Goal: Information Seeking & Learning: Learn about a topic

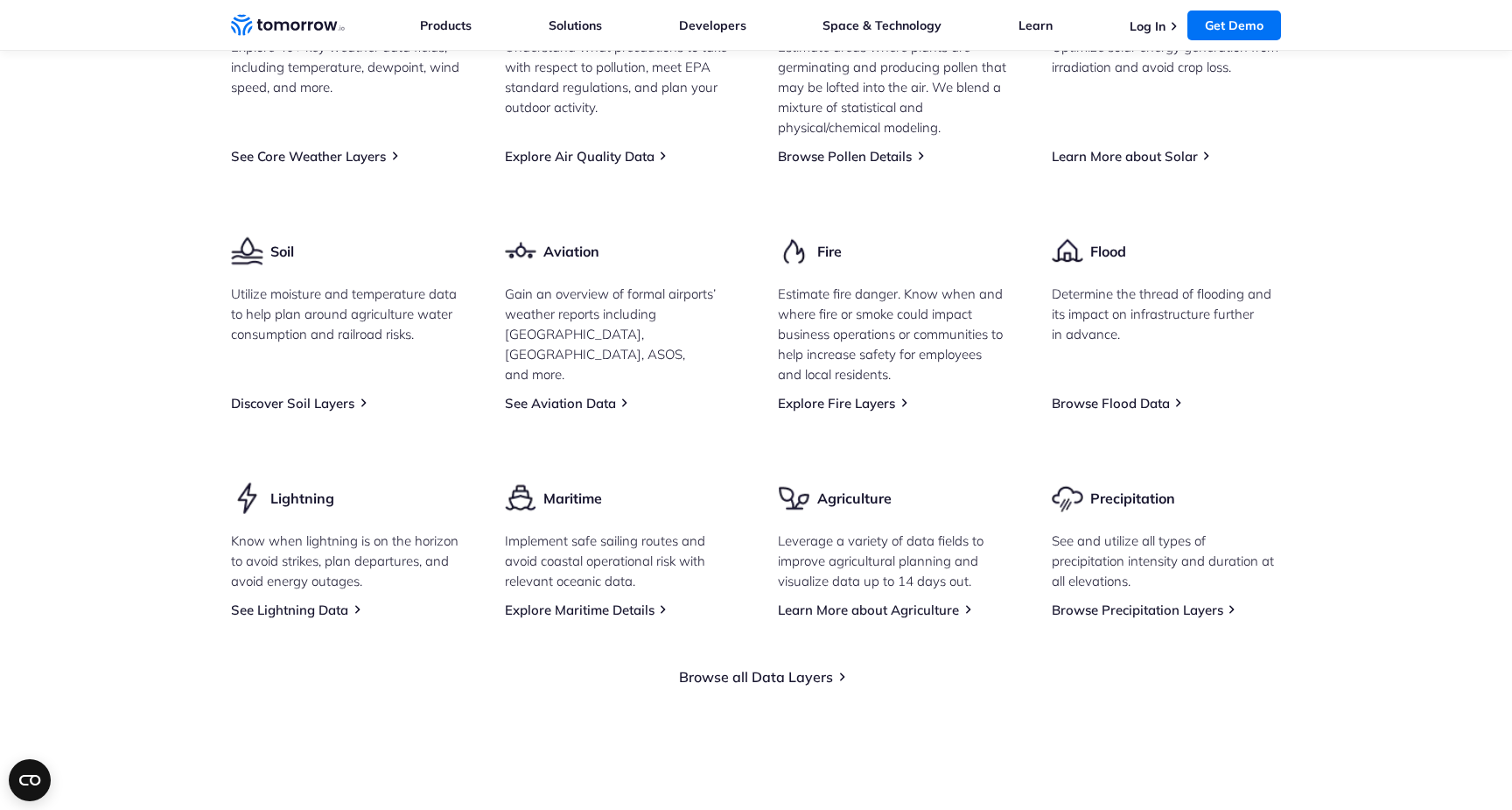
scroll to position [2344, 0]
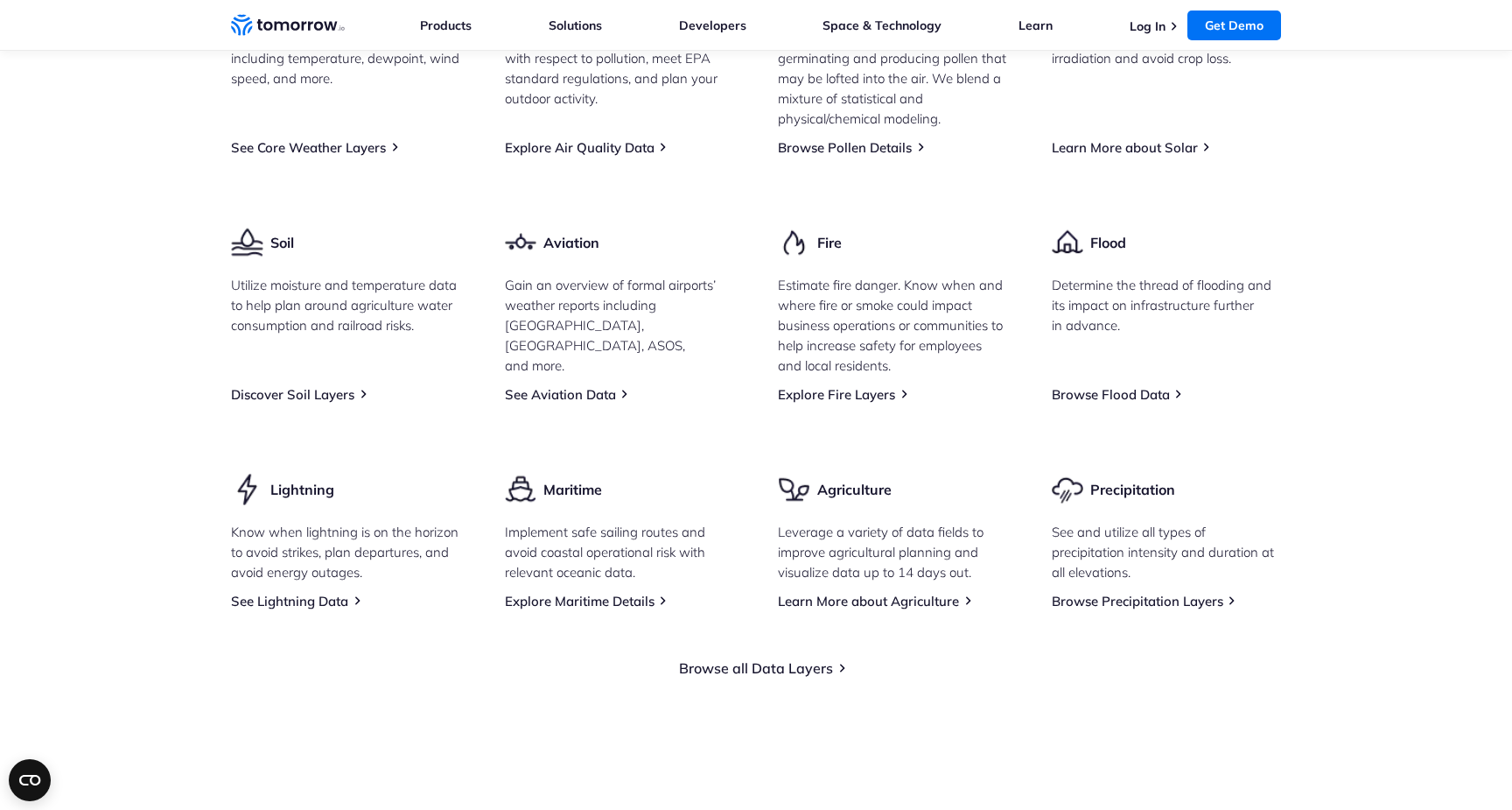
click at [679, 733] on section "Explore Our Data Catalog With 60+ different weather data fields possible, inclu…" at bounding box center [756, 250] width 1512 height 994
click at [704, 677] on div "Browse all Data Layers" at bounding box center [756, 643] width 1050 height 67
click at [702, 677] on link "Browse all Data Layers" at bounding box center [755, 667] width 154 height 17
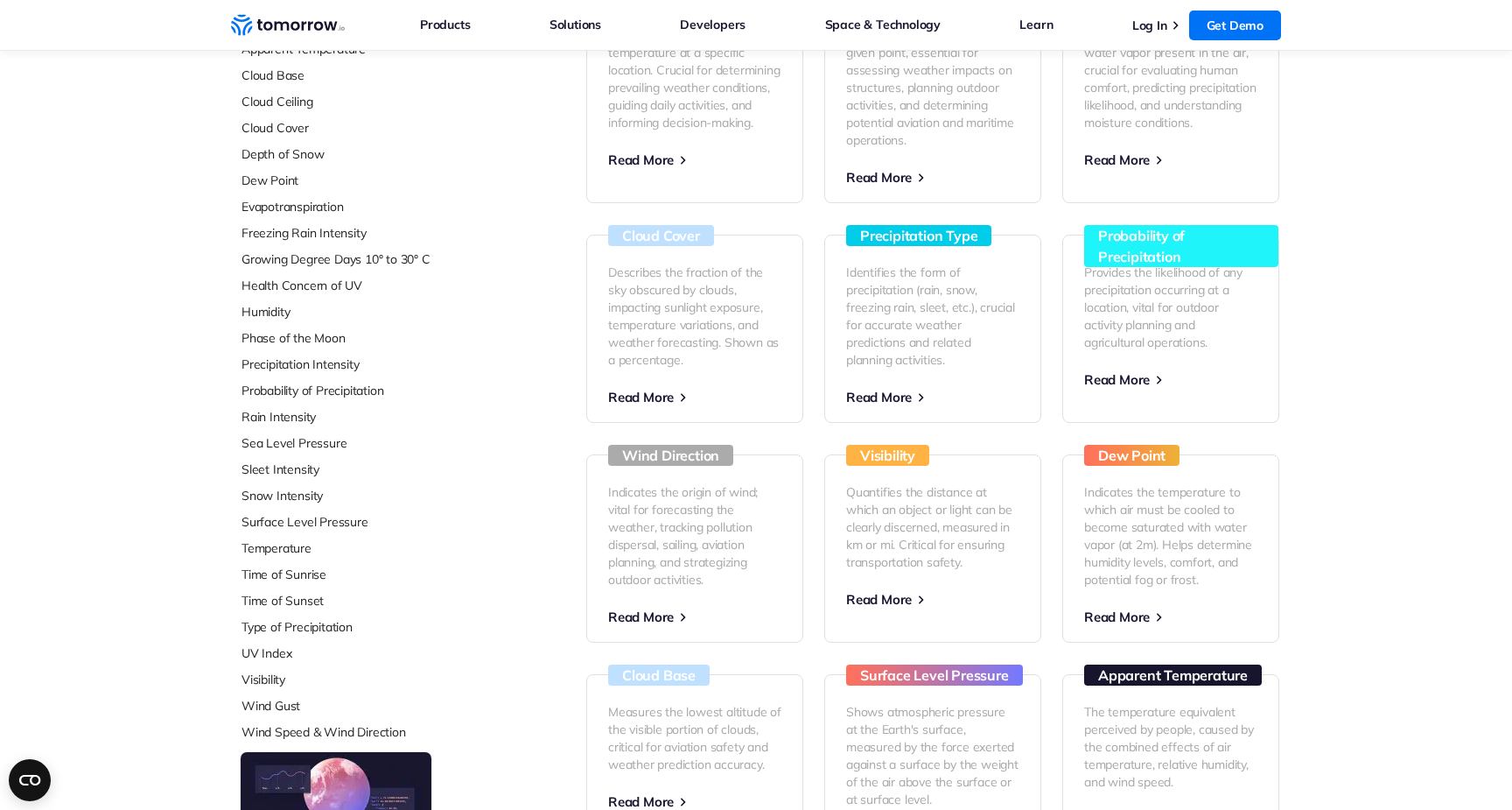
scroll to position [96, 0]
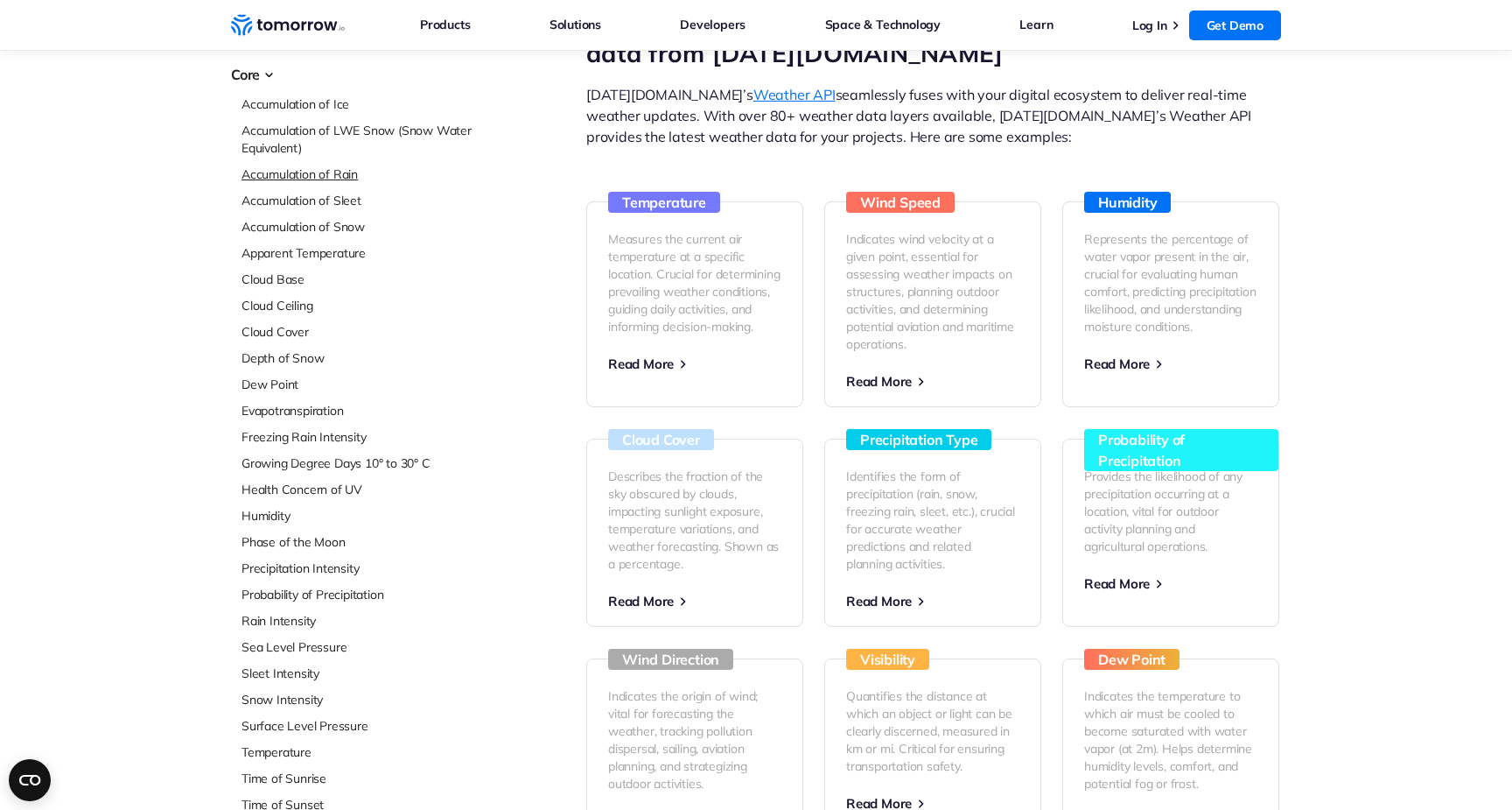
click at [271, 171] on link "Accumulation of Rain" at bounding box center [358, 174] width 233 height 17
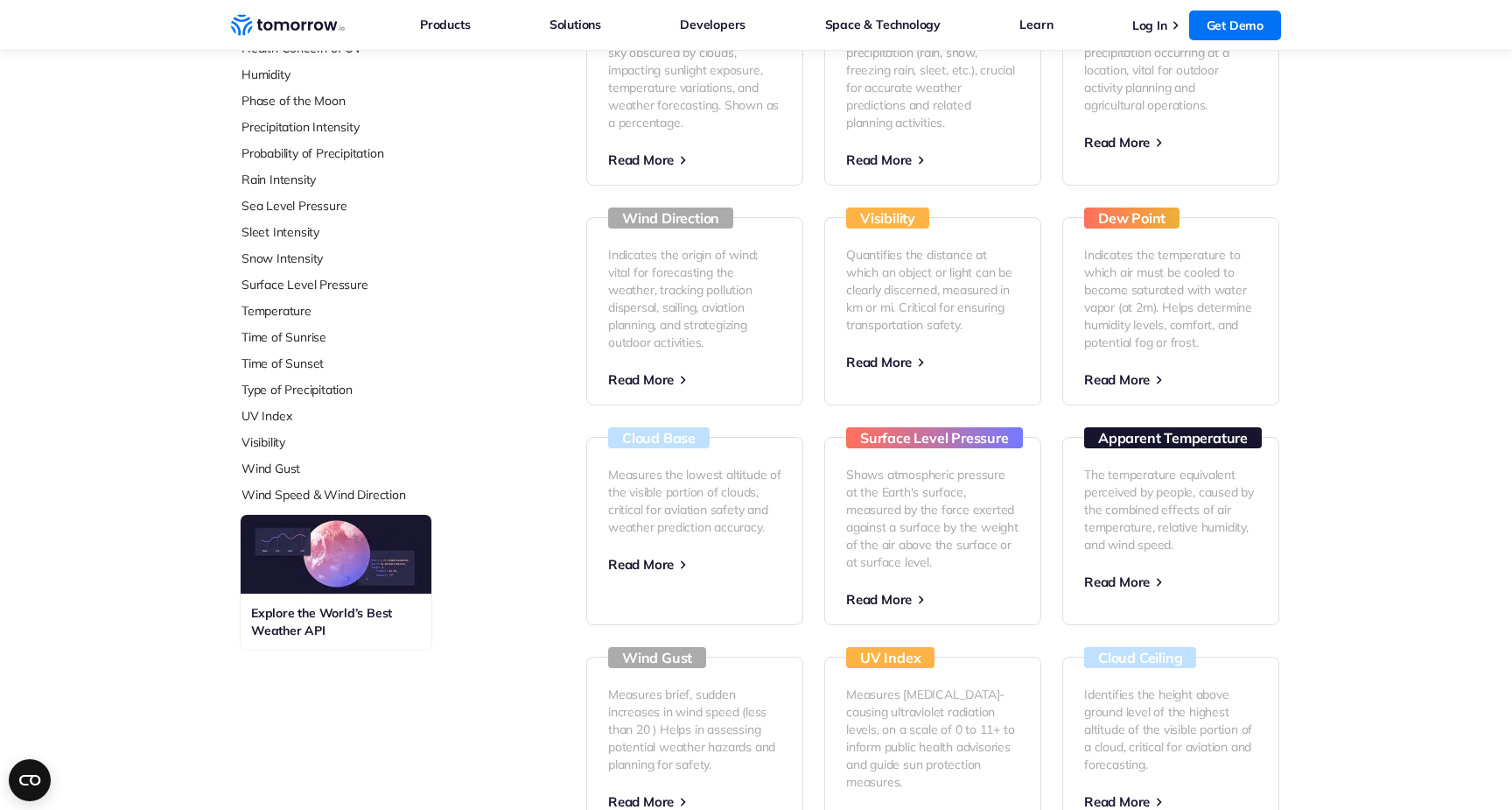
scroll to position [516, 0]
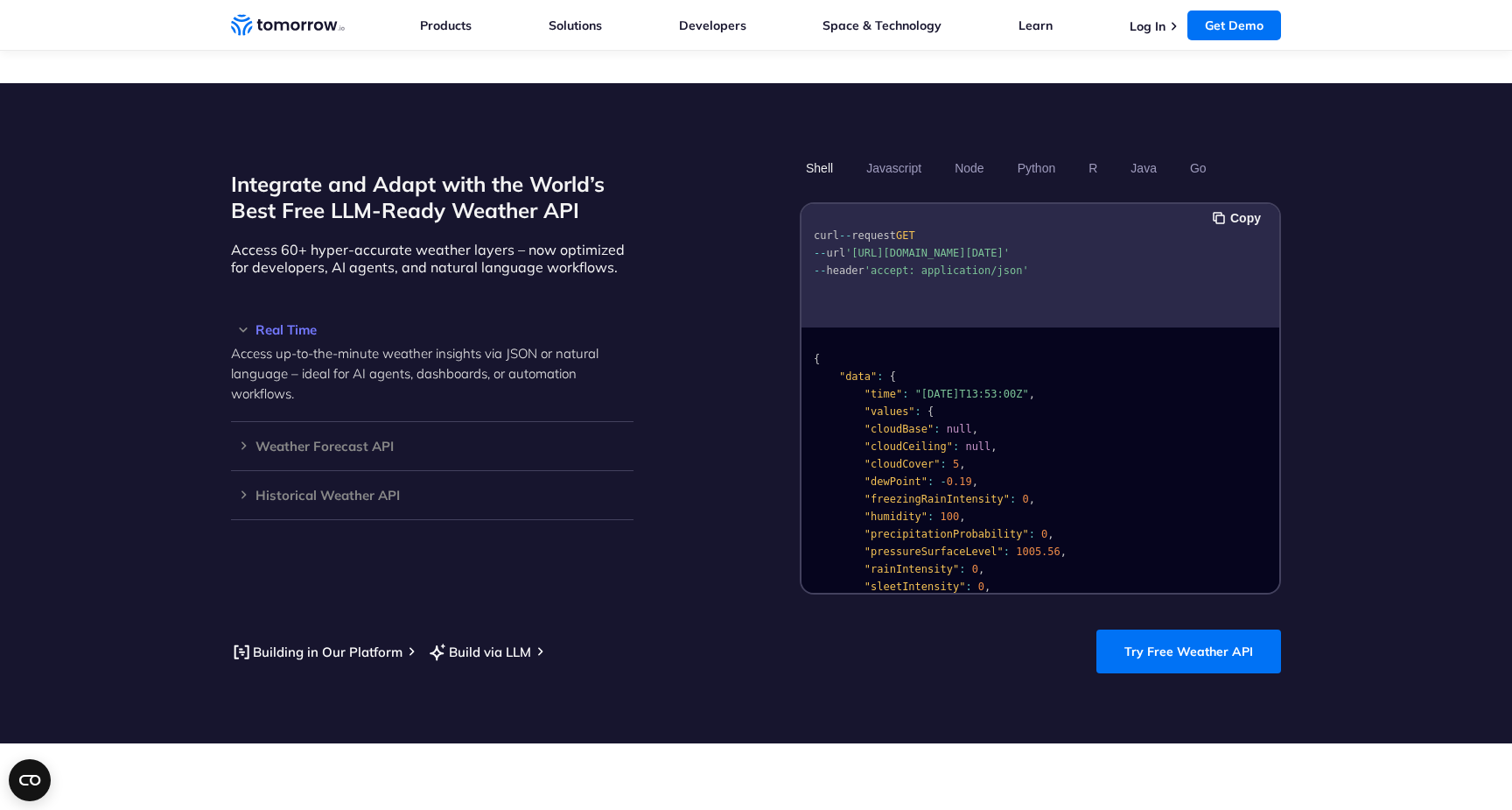
scroll to position [1330, 0]
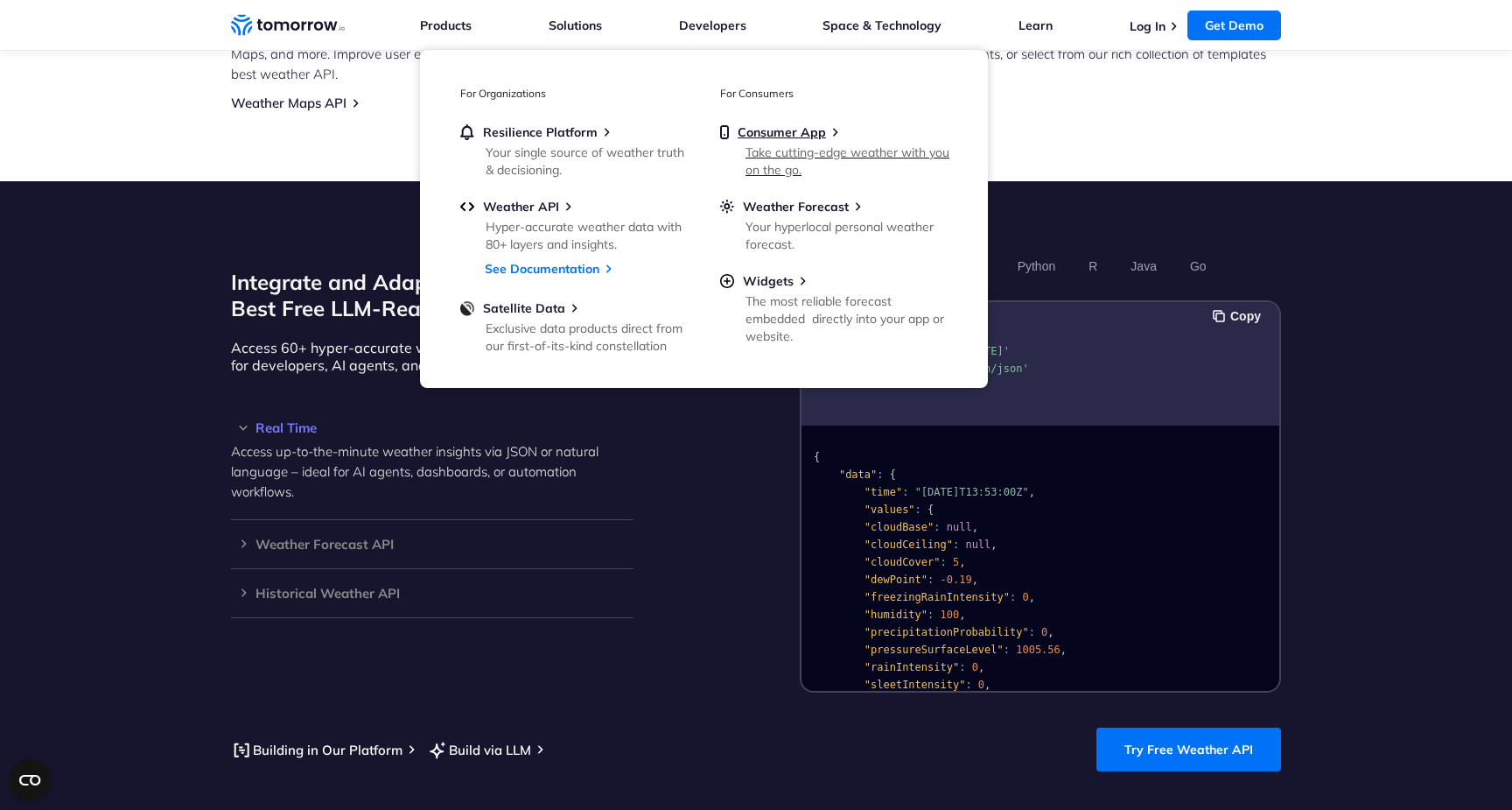
click at [771, 147] on div "Take cutting-edge weather with you on the go." at bounding box center [847, 161] width 204 height 35
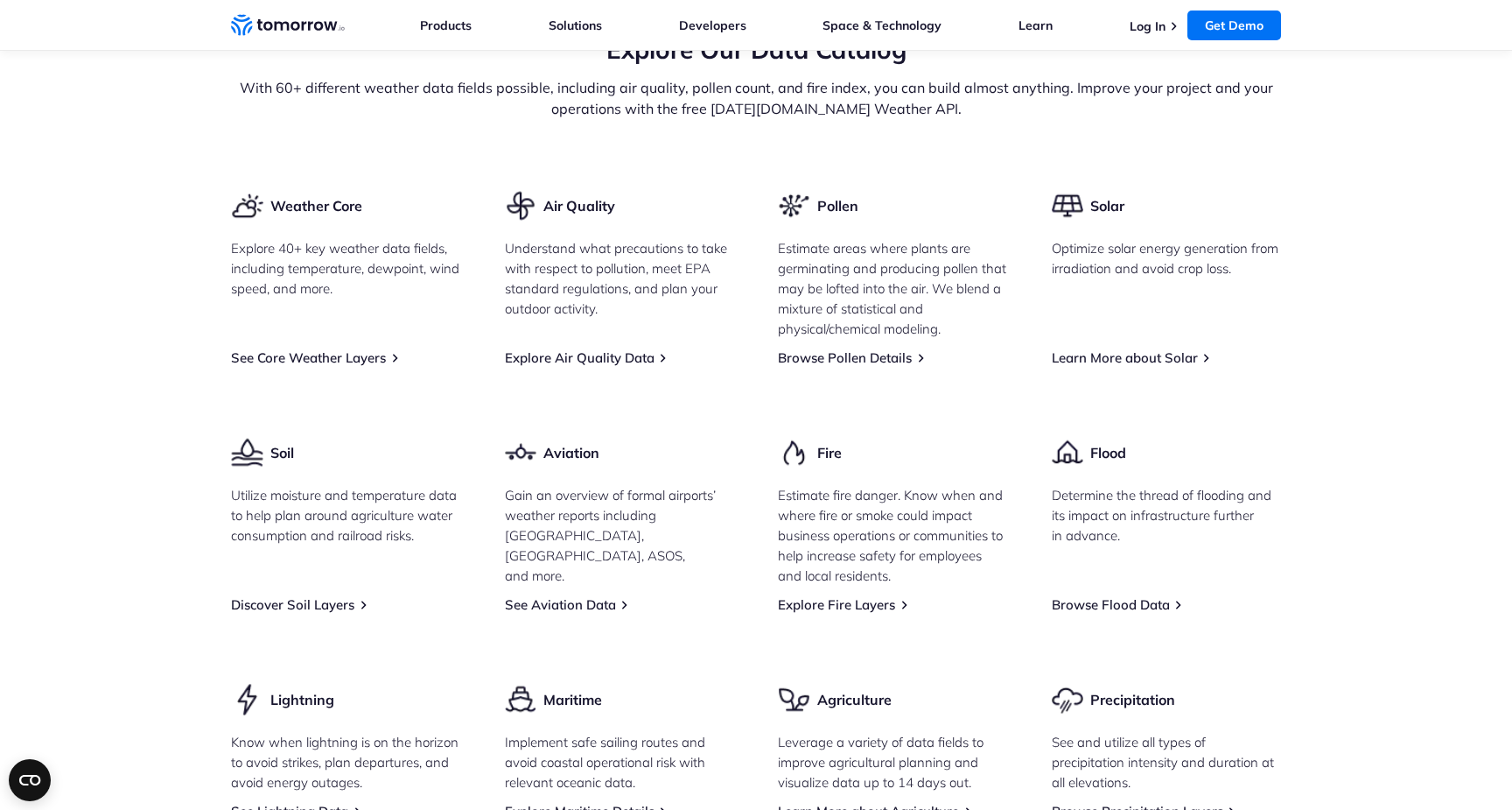
scroll to position [1210, 0]
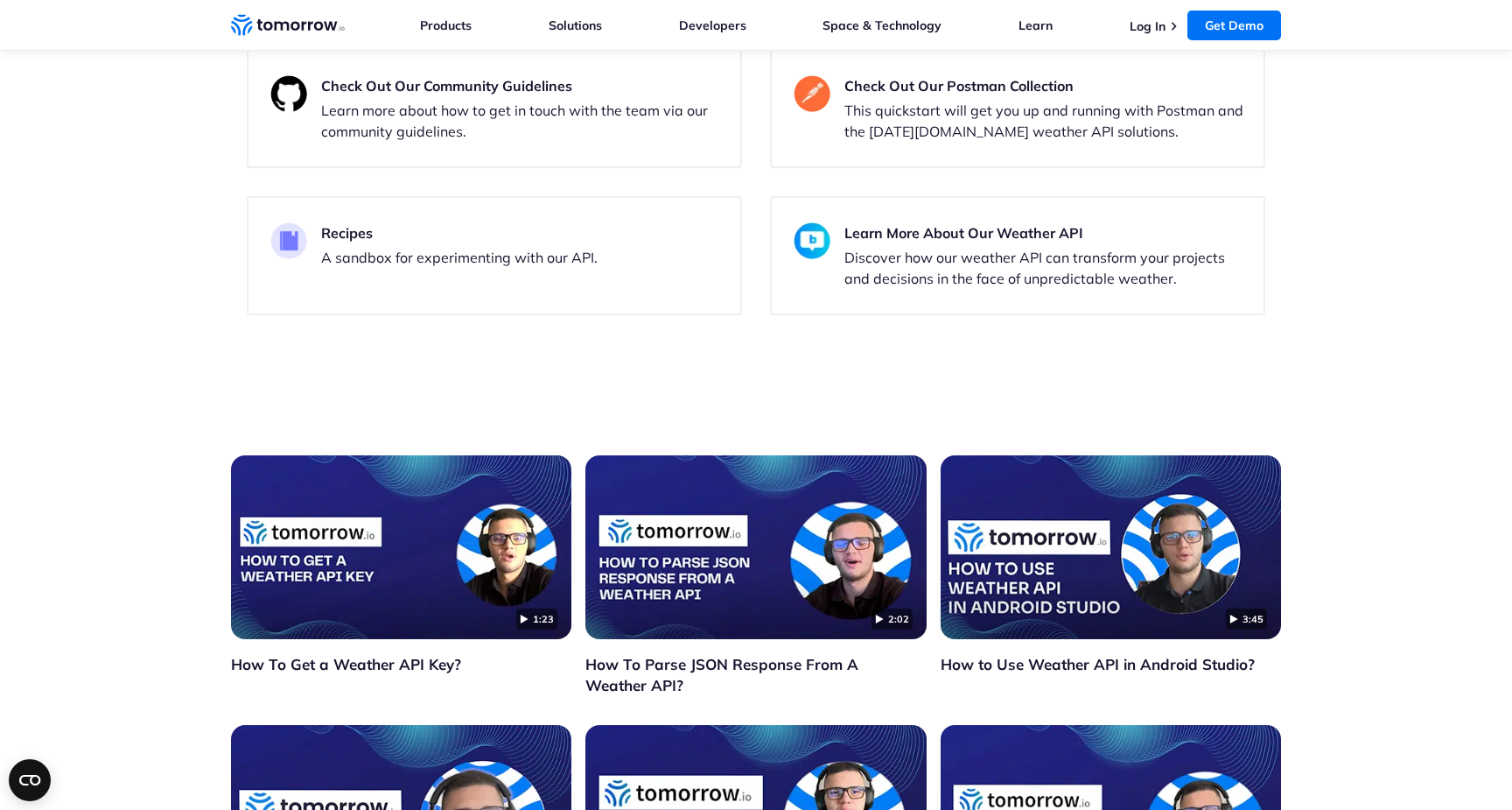
scroll to position [3327, 0]
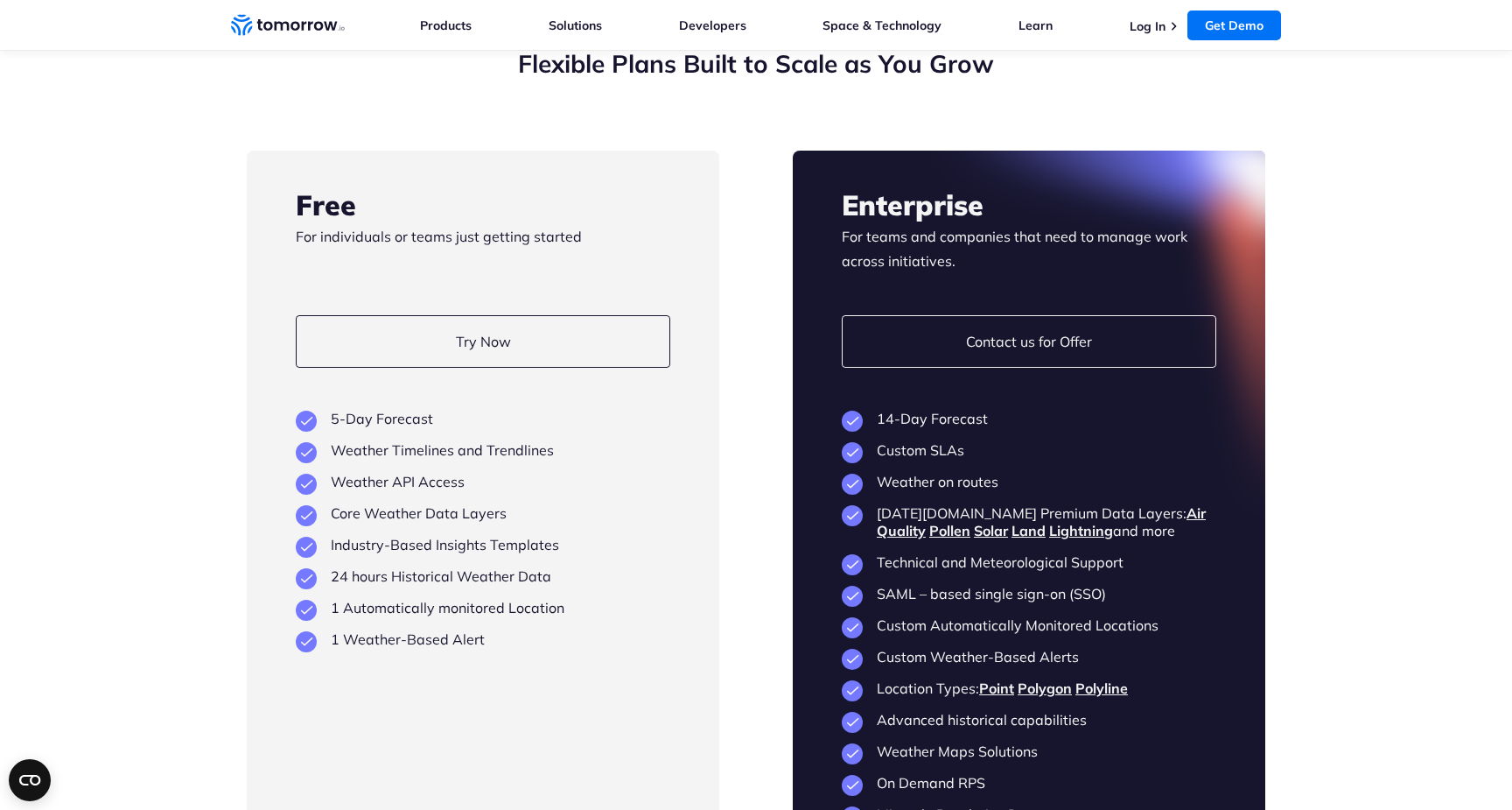
click at [289, 15] on icon "Weather Intelligence Solutions" at bounding box center [287, 25] width 114 height 22
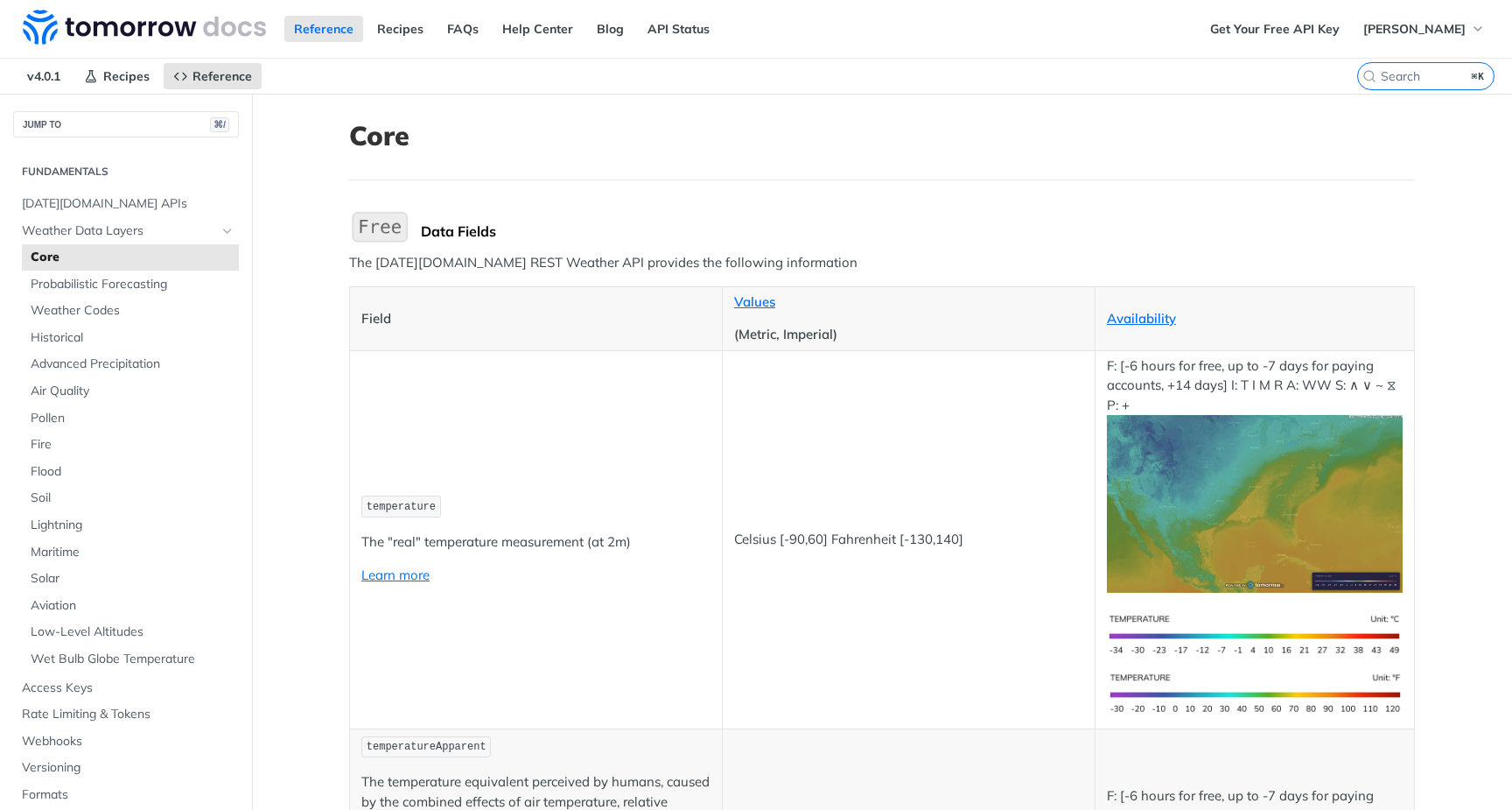
click at [1497, 1] on div "Get Your Free API Key Alexi Fors" at bounding box center [1356, 28] width 311 height 57
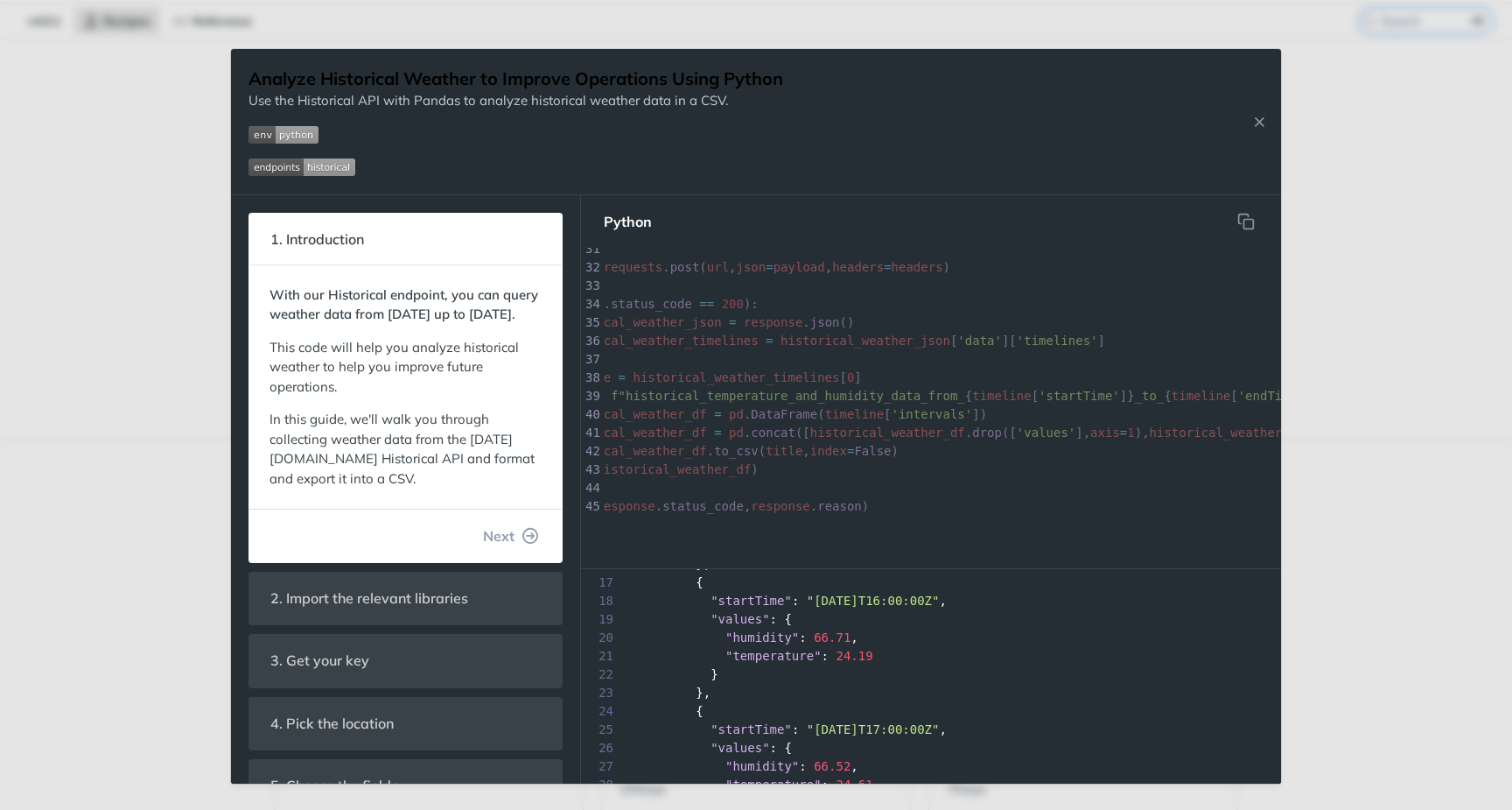
scroll to position [0, 85]
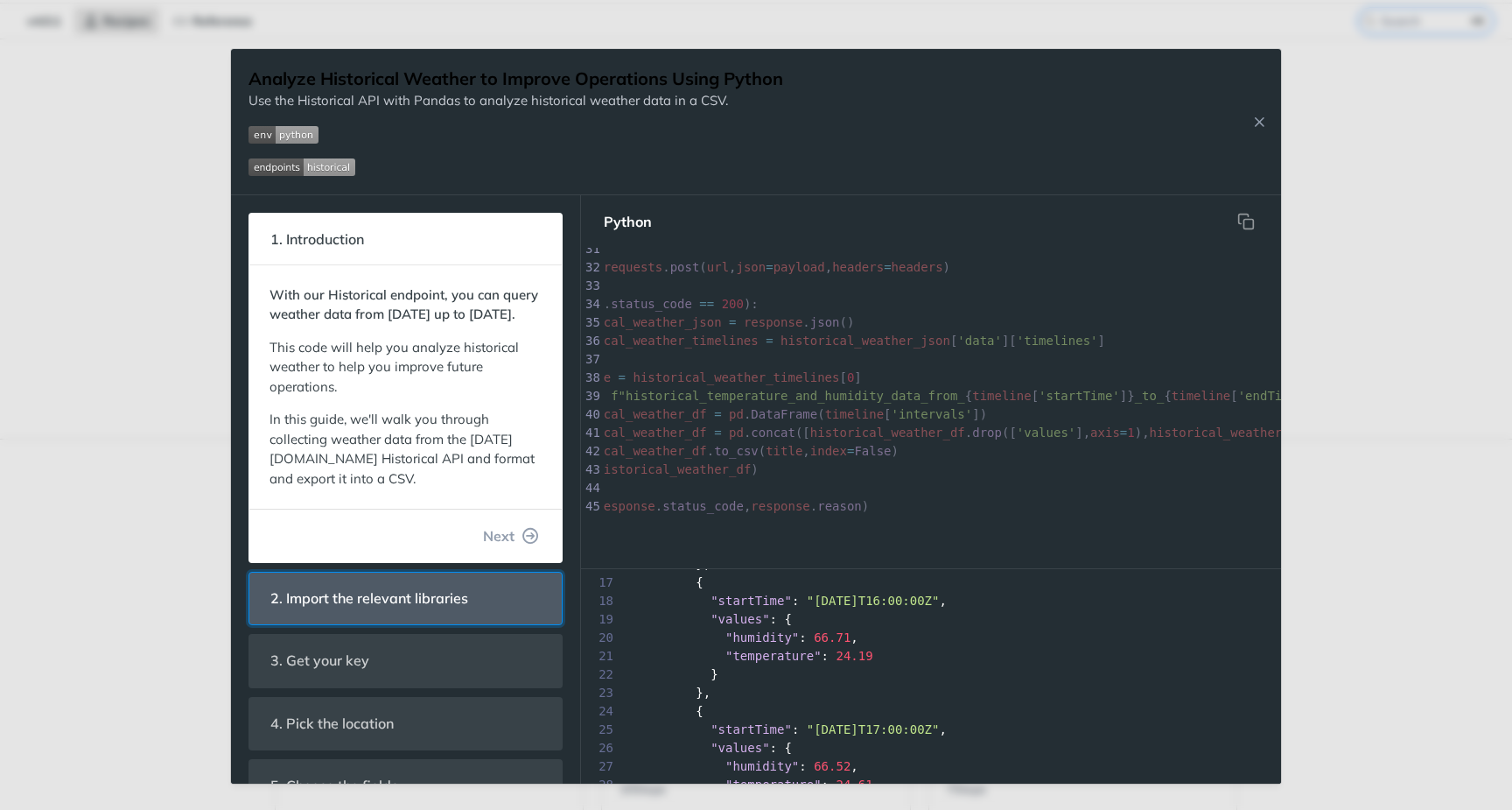
click at [469, 592] on header "2. Import the relevant libraries" at bounding box center [405, 598] width 312 height 52
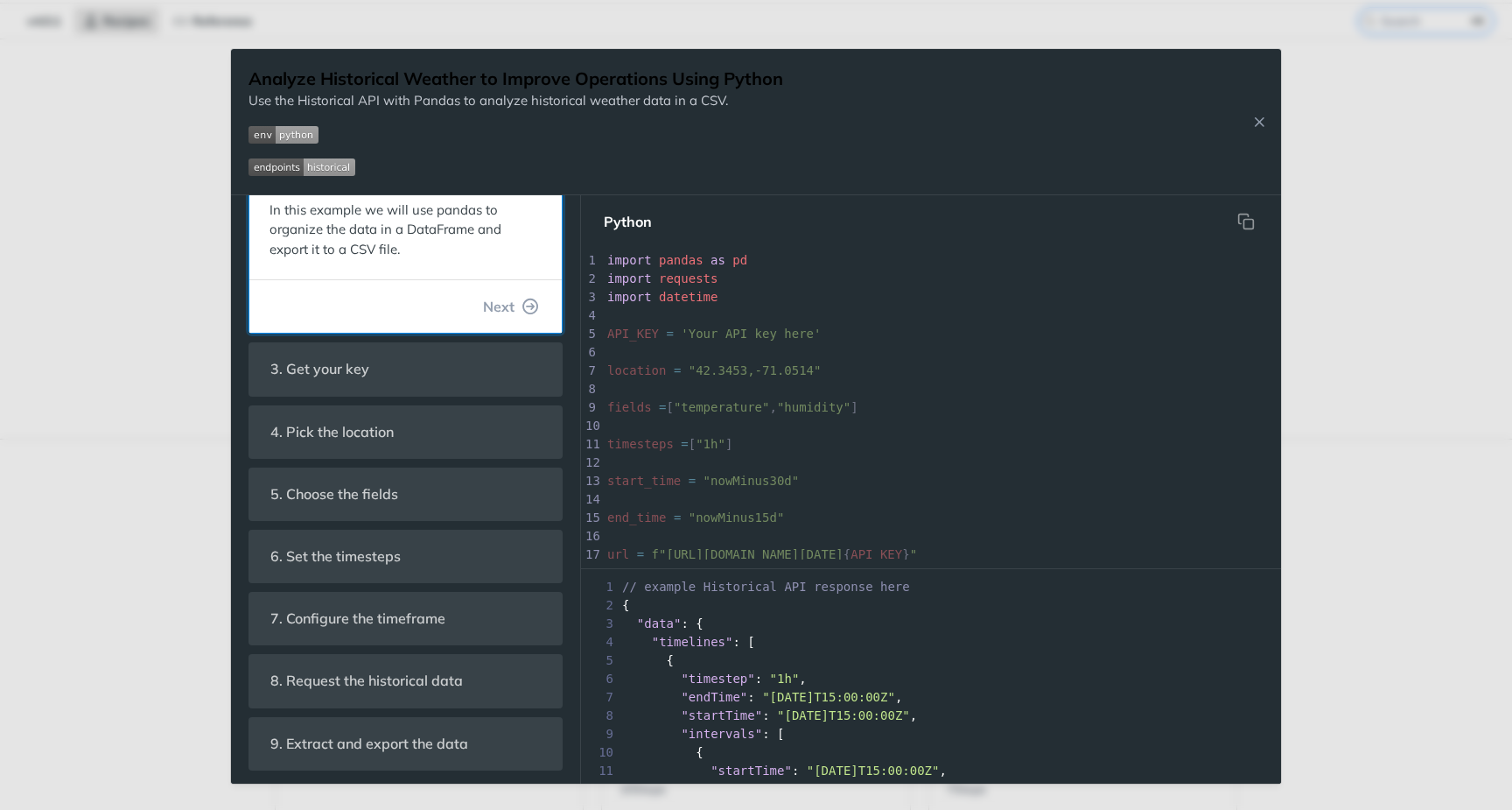
scroll to position [615, 0]
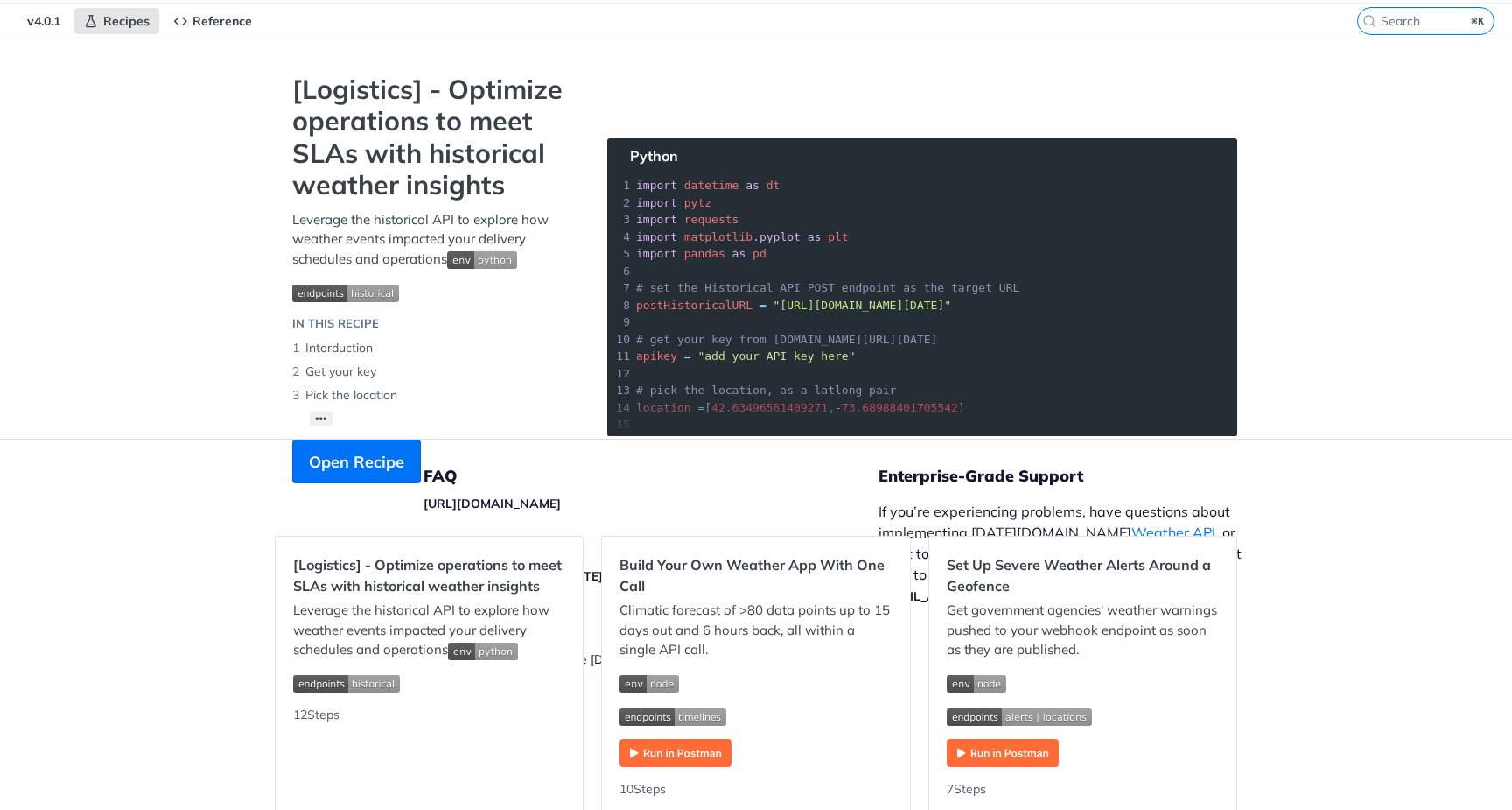
click at [1440, 3] on div "Jump to Content Reference Recipes FAQs Help Center Blog API Status Recipes Refe…" at bounding box center [756, 405] width 1512 height 810
